Goal: Use online tool/utility: Utilize a website feature to perform a specific function

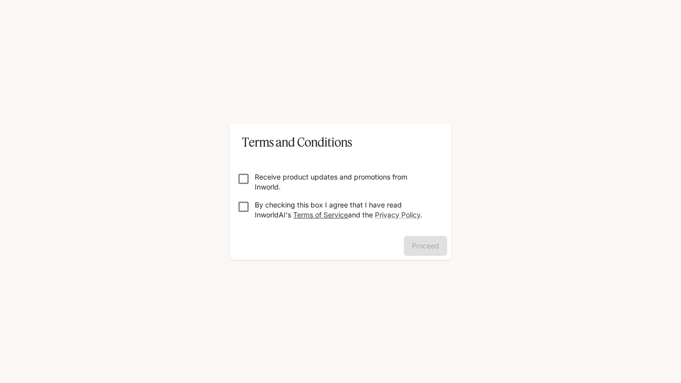
click at [319, 213] on link "Terms of Service" at bounding box center [320, 215] width 55 height 8
click at [424, 252] on button "Proceed" at bounding box center [425, 246] width 43 height 20
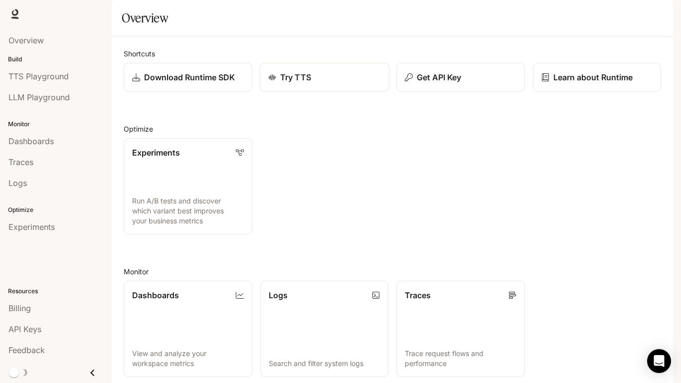
click at [292, 83] on p "Try TTS" at bounding box center [295, 77] width 31 height 12
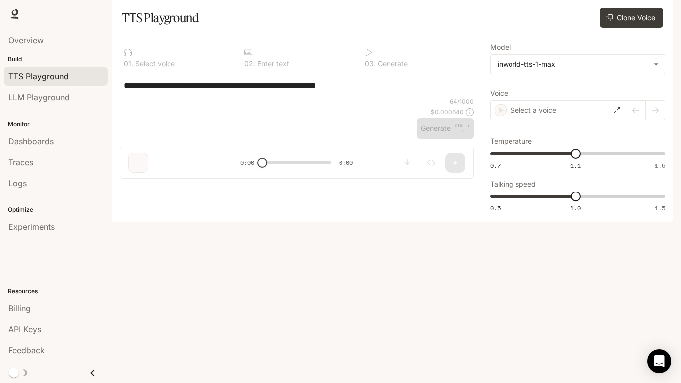
click at [263, 97] on div "**********" at bounding box center [297, 85] width 346 height 24
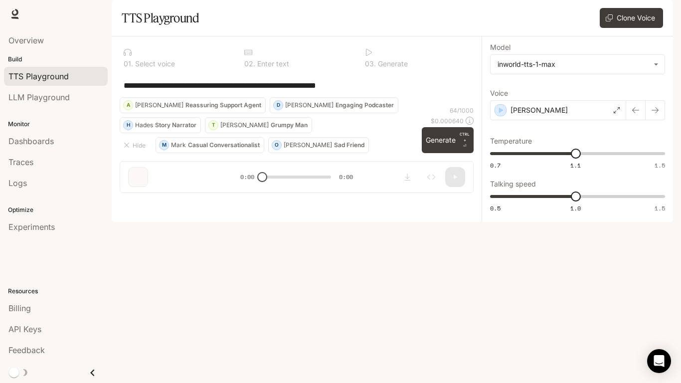
click at [372, 97] on div "**********" at bounding box center [297, 85] width 346 height 24
click at [372, 91] on textarea "**********" at bounding box center [297, 85] width 346 height 11
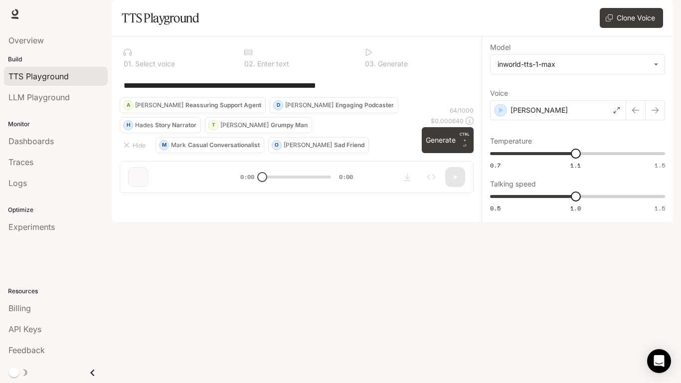
click at [372, 91] on textarea "**********" at bounding box center [297, 85] width 346 height 11
paste textarea "**********"
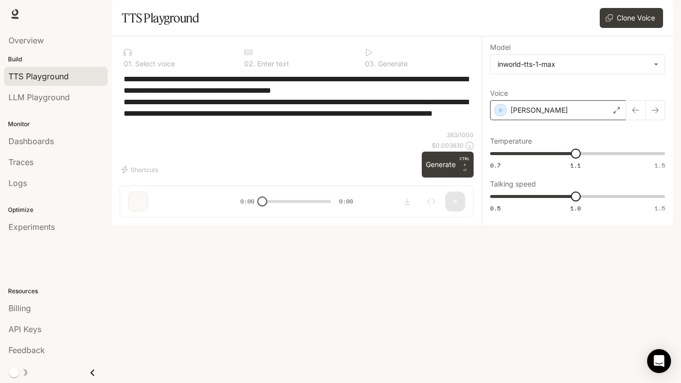
type textarea "**********"
click at [586, 120] on div "[PERSON_NAME]" at bounding box center [558, 110] width 136 height 20
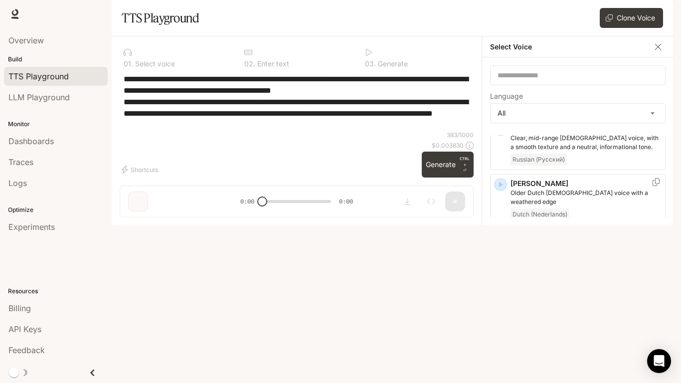
scroll to position [619, 0]
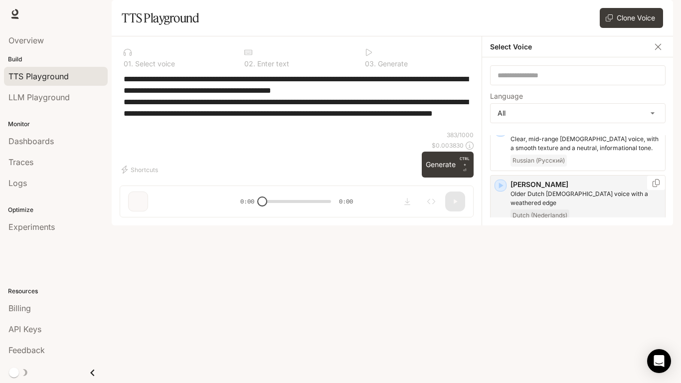
click at [500, 189] on icon "button" at bounding box center [501, 186] width 4 height 6
click at [501, 191] on div "button" at bounding box center [500, 185] width 11 height 11
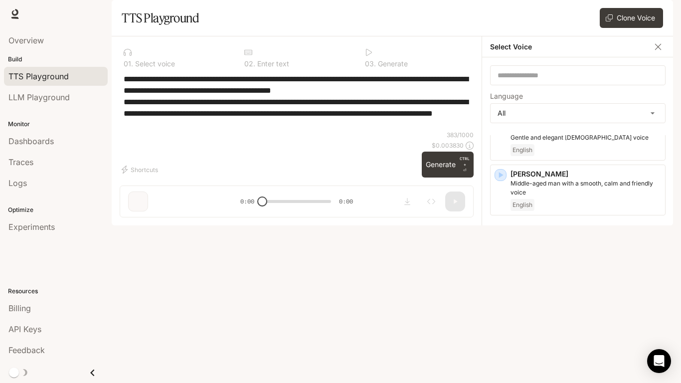
scroll to position [0, 0]
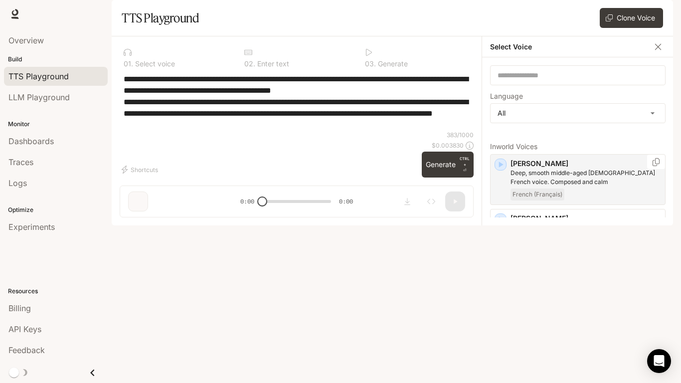
click at [500, 168] on icon "button" at bounding box center [501, 165] width 4 height 6
click at [499, 223] on icon "button" at bounding box center [501, 220] width 4 height 6
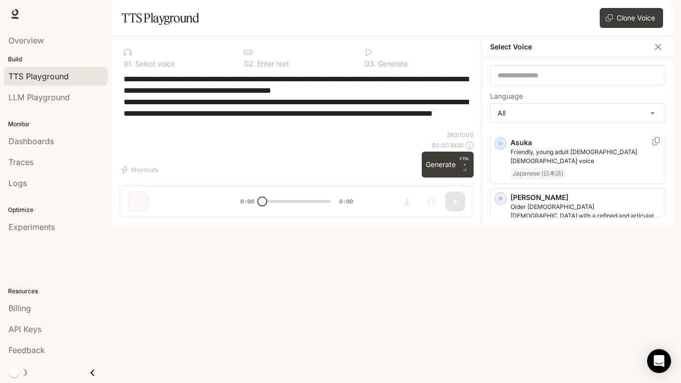
scroll to position [178, 0]
click at [500, 200] on icon "button" at bounding box center [501, 197] width 4 height 6
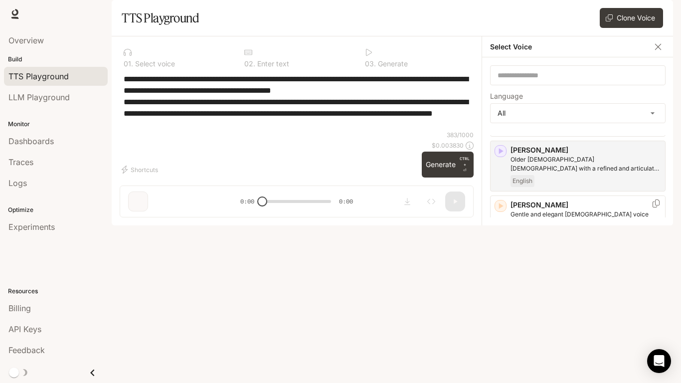
scroll to position [243, 0]
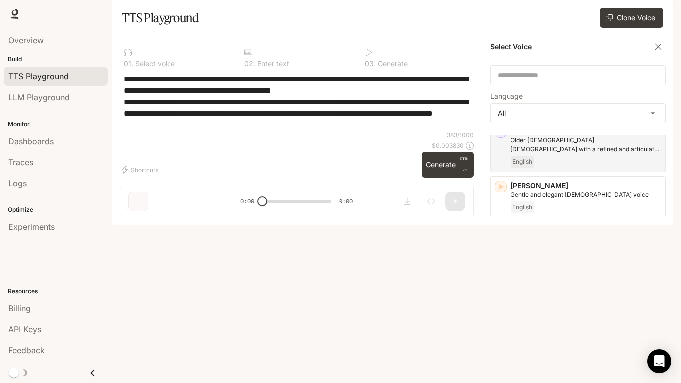
click at [502, 237] on icon "button" at bounding box center [501, 232] width 10 height 10
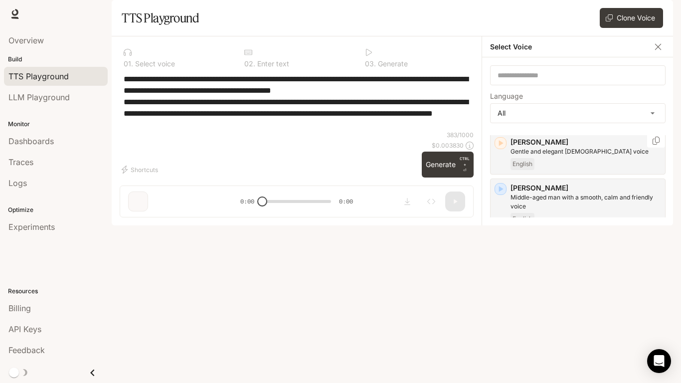
scroll to position [289, 0]
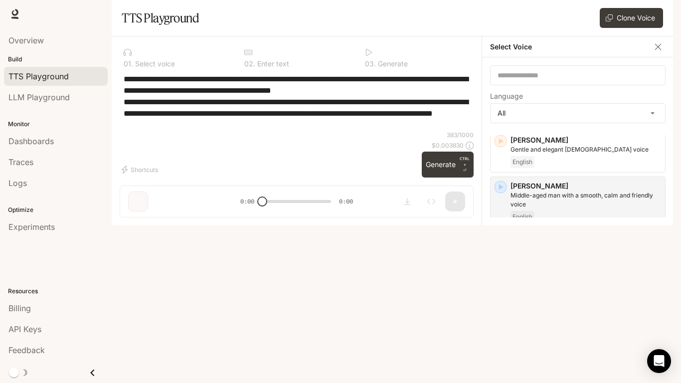
click at [501, 247] on icon "button" at bounding box center [501, 242] width 10 height 10
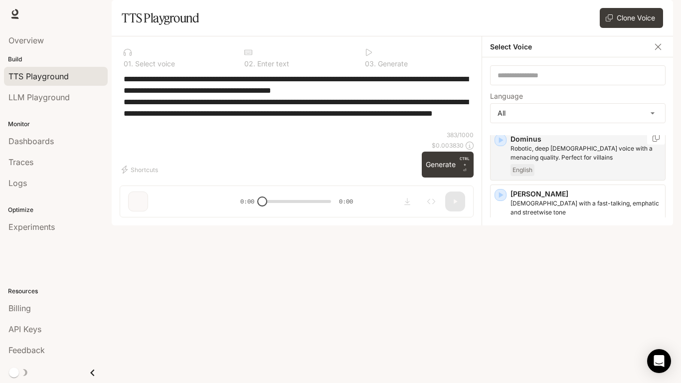
scroll to position [502, 0]
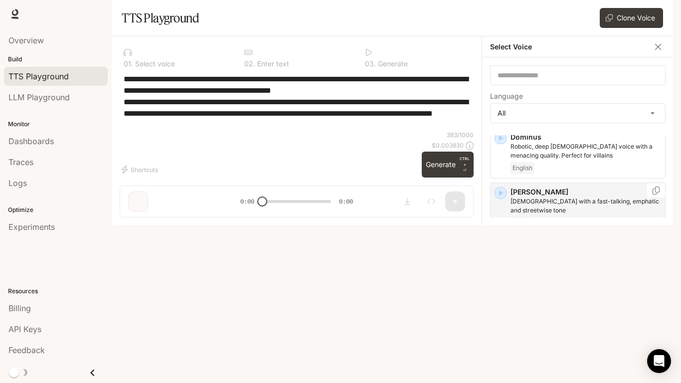
click at [502, 196] on icon "button" at bounding box center [501, 193] width 4 height 6
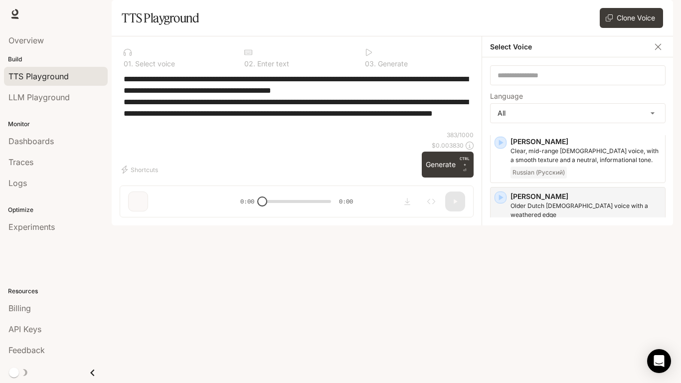
scroll to position [609, 0]
click at [501, 200] on icon "button" at bounding box center [501, 197] width 4 height 6
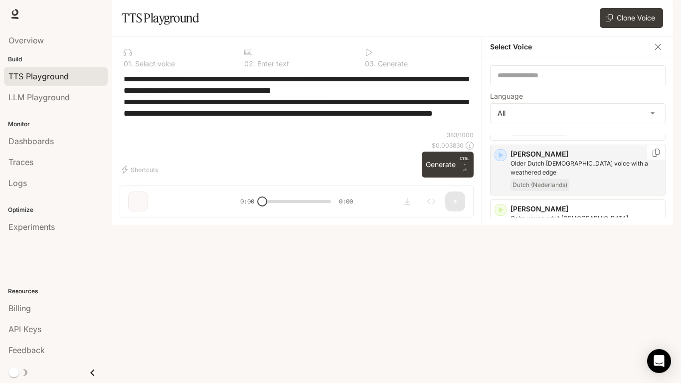
scroll to position [654, 0]
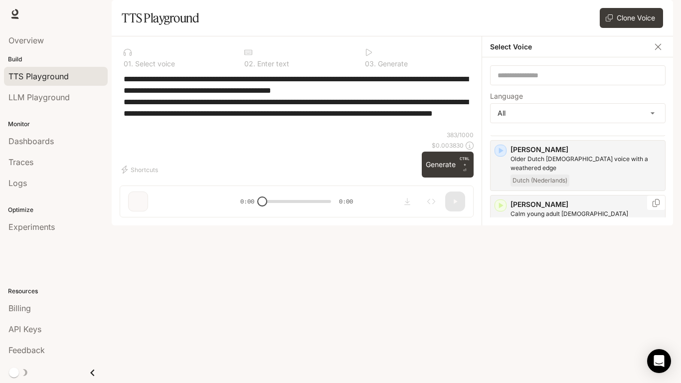
click at [499, 211] on icon "button" at bounding box center [501, 206] width 10 height 10
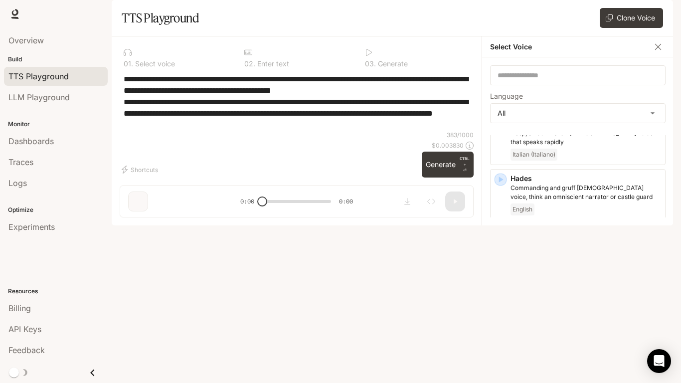
scroll to position [833, 0]
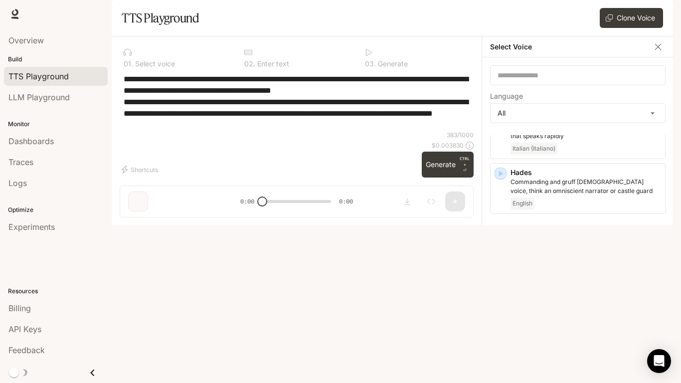
click at [503, 223] on icon "button" at bounding box center [501, 228] width 10 height 10
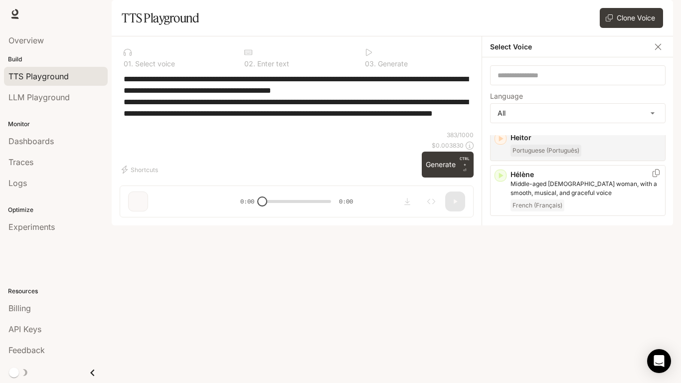
scroll to position [923, 0]
click at [498, 224] on icon "button" at bounding box center [501, 229] width 10 height 10
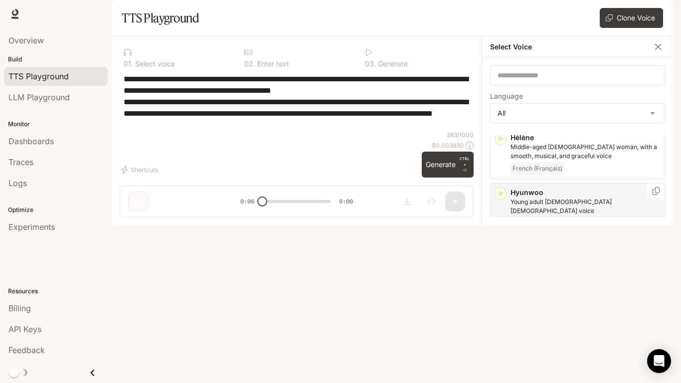
scroll to position [962, 0]
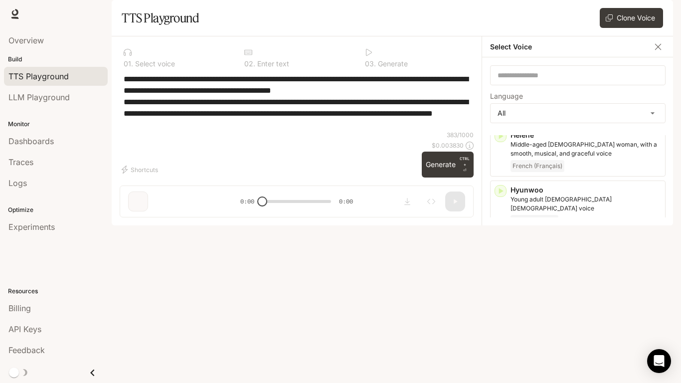
click at [499, 241] on icon "button" at bounding box center [501, 246] width 10 height 10
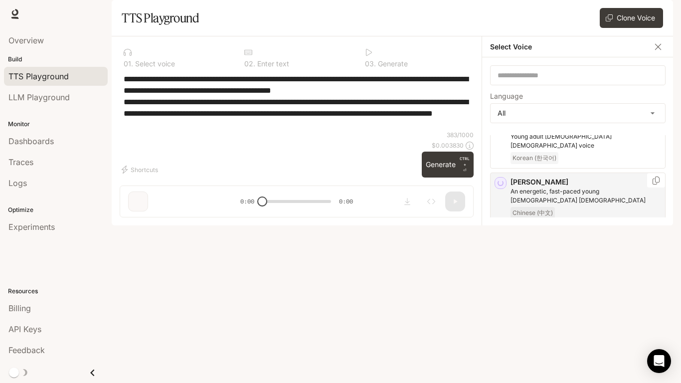
scroll to position [1026, 0]
click at [496, 231] on icon "button" at bounding box center [501, 236] width 10 height 10
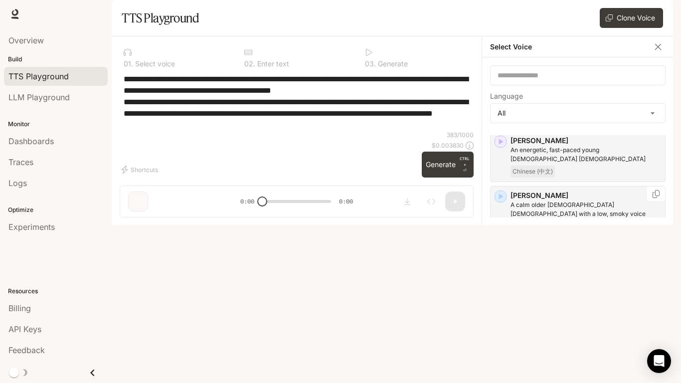
scroll to position [1072, 0]
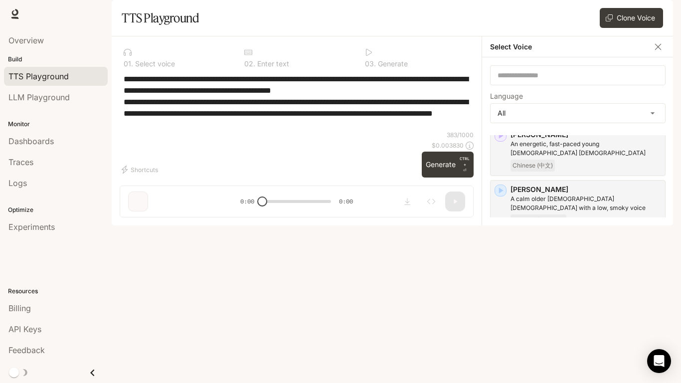
click at [500, 240] on icon "button" at bounding box center [501, 245] width 10 height 10
click at [500, 235] on div "[PERSON_NAME] An articulate German [DEMOGRAPHIC_DATA] voice with an announcer-l…" at bounding box center [578, 260] width 176 height 51
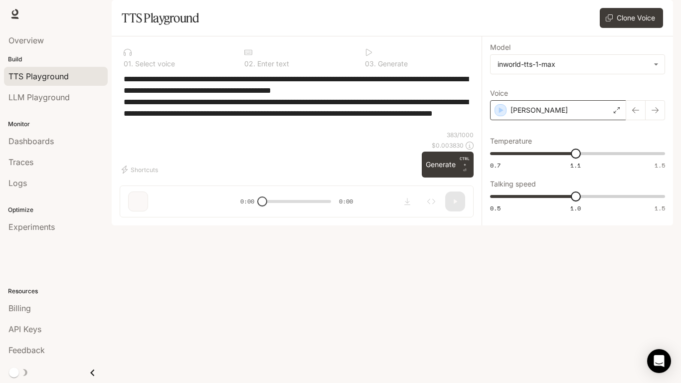
click at [526, 115] on p "[PERSON_NAME]" at bounding box center [539, 110] width 57 height 10
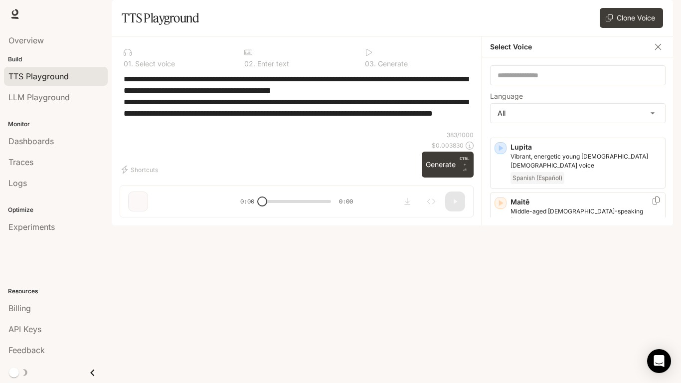
scroll to position [1389, 0]
click at [502, 251] on div "button" at bounding box center [501, 257] width 12 height 12
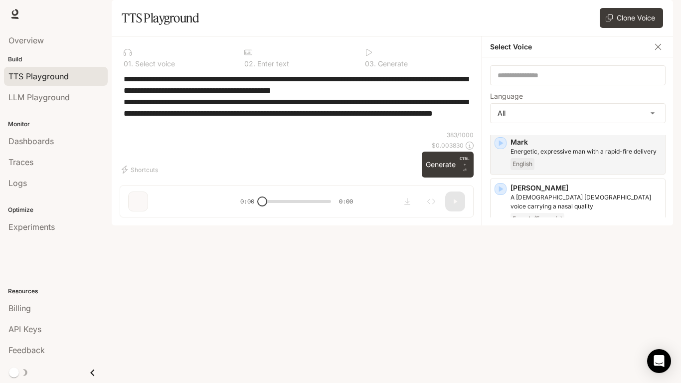
scroll to position [1504, 0]
click at [501, 348] on icon "button" at bounding box center [501, 353] width 10 height 10
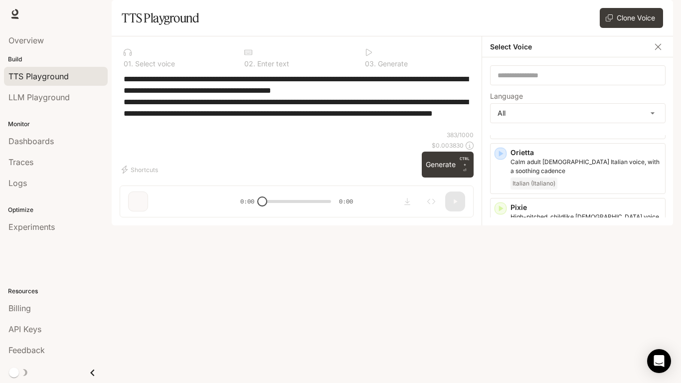
scroll to position [1815, 0]
click at [497, 310] on icon "button" at bounding box center [501, 315] width 10 height 10
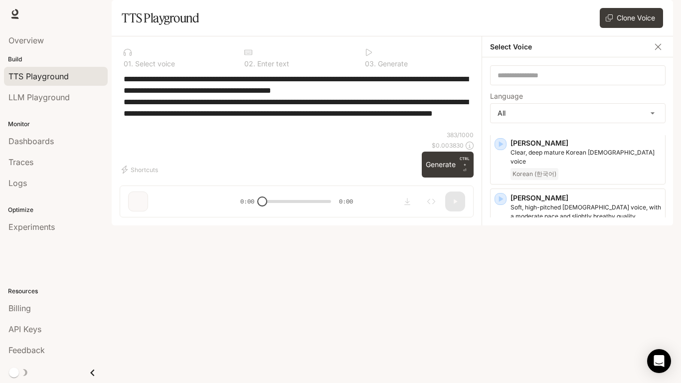
scroll to position [2152, 0]
click at [499, 303] on icon "button" at bounding box center [501, 308] width 10 height 10
click at [499, 352] on div "[PERSON_NAME], upbeat American [DEMOGRAPHIC_DATA] voice English" at bounding box center [578, 377] width 176 height 51
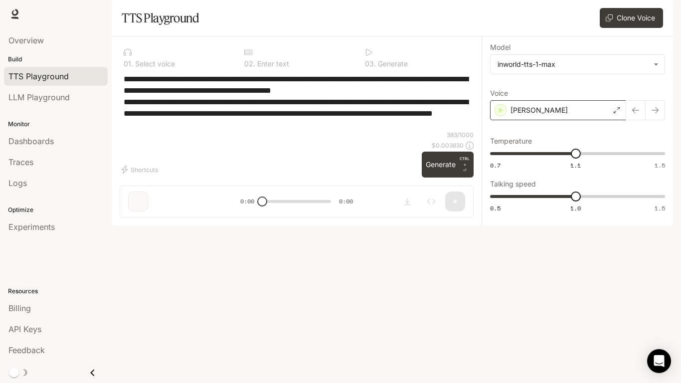
click at [552, 120] on div "[PERSON_NAME]" at bounding box center [558, 110] width 136 height 20
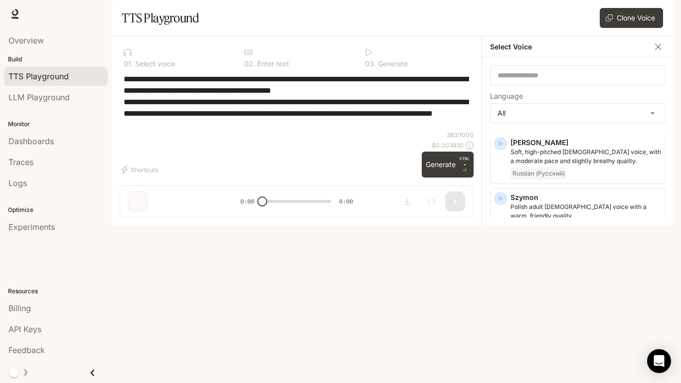
scroll to position [2208, 0]
click at [502, 304] on icon "button" at bounding box center [501, 307] width 4 height 6
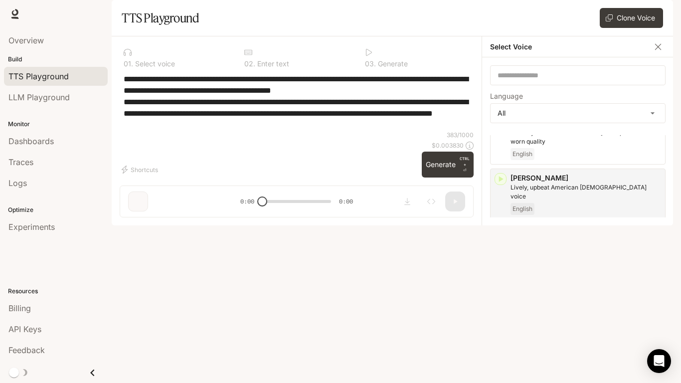
scroll to position [2339, 0]
click at [415, 131] on div "**********" at bounding box center [297, 101] width 354 height 57
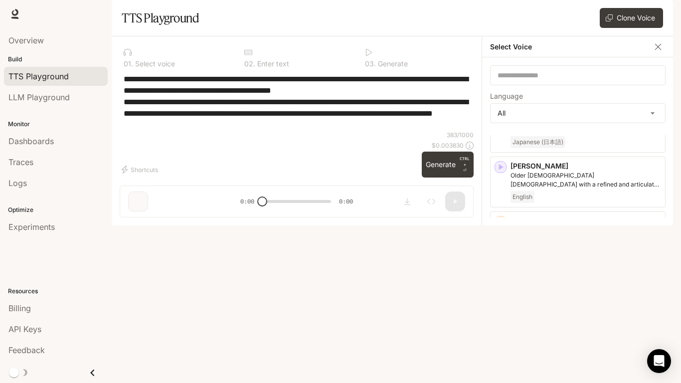
scroll to position [0, 0]
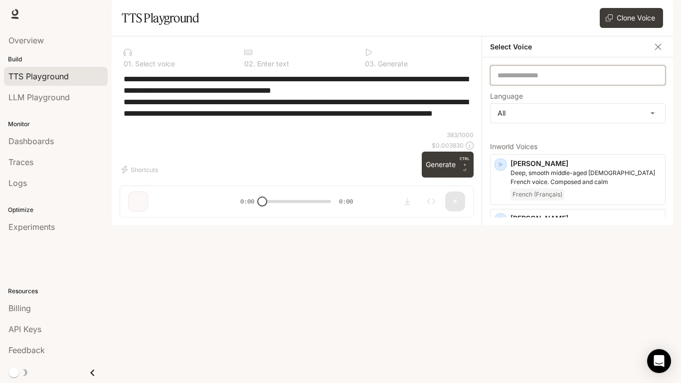
click at [517, 80] on input "text" at bounding box center [578, 75] width 175 height 10
type input "*"
click at [500, 223] on icon "button" at bounding box center [501, 220] width 4 height 6
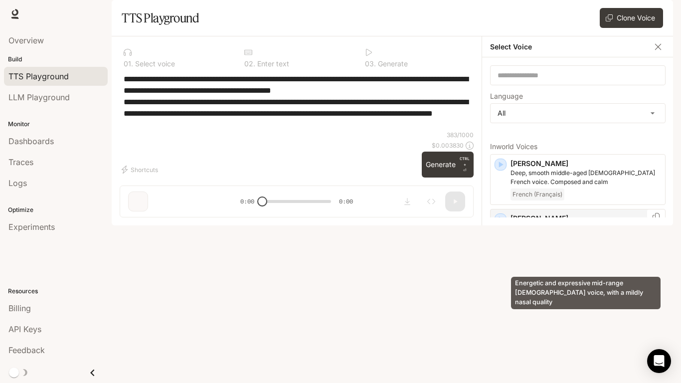
click at [579, 241] on p "Energetic and expressive mid-range [DEMOGRAPHIC_DATA] voice, with a mildly nasa…" at bounding box center [586, 232] width 151 height 18
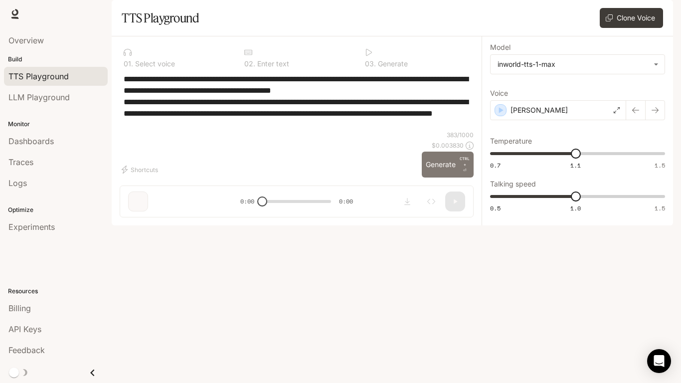
click at [443, 178] on button "Generate CTRL + ⏎" at bounding box center [448, 165] width 52 height 26
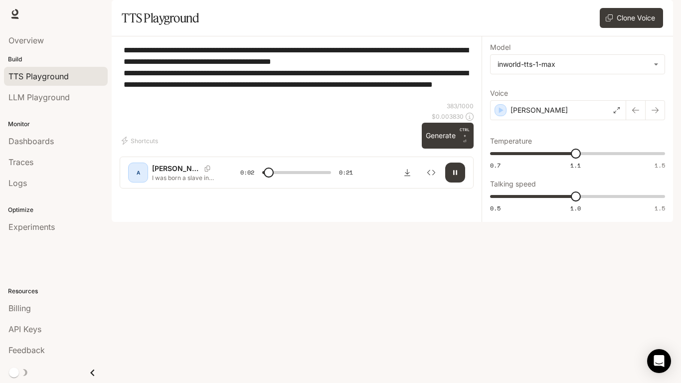
click at [398, 102] on div "**********" at bounding box center [297, 72] width 354 height 57
type input "***"
